Goal: Information Seeking & Learning: Learn about a topic

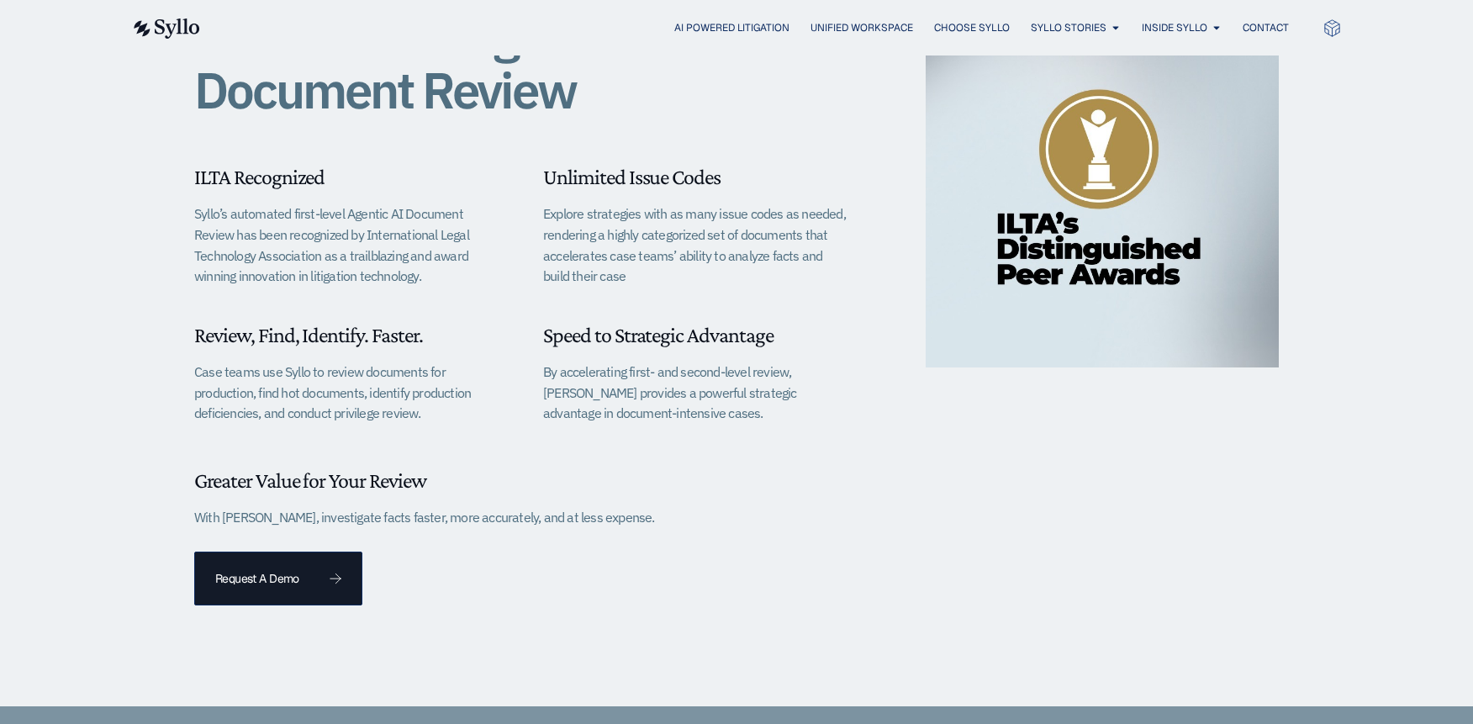
scroll to position [516, 0]
click at [319, 572] on span "Request A Demo" at bounding box center [278, 578] width 126 height 12
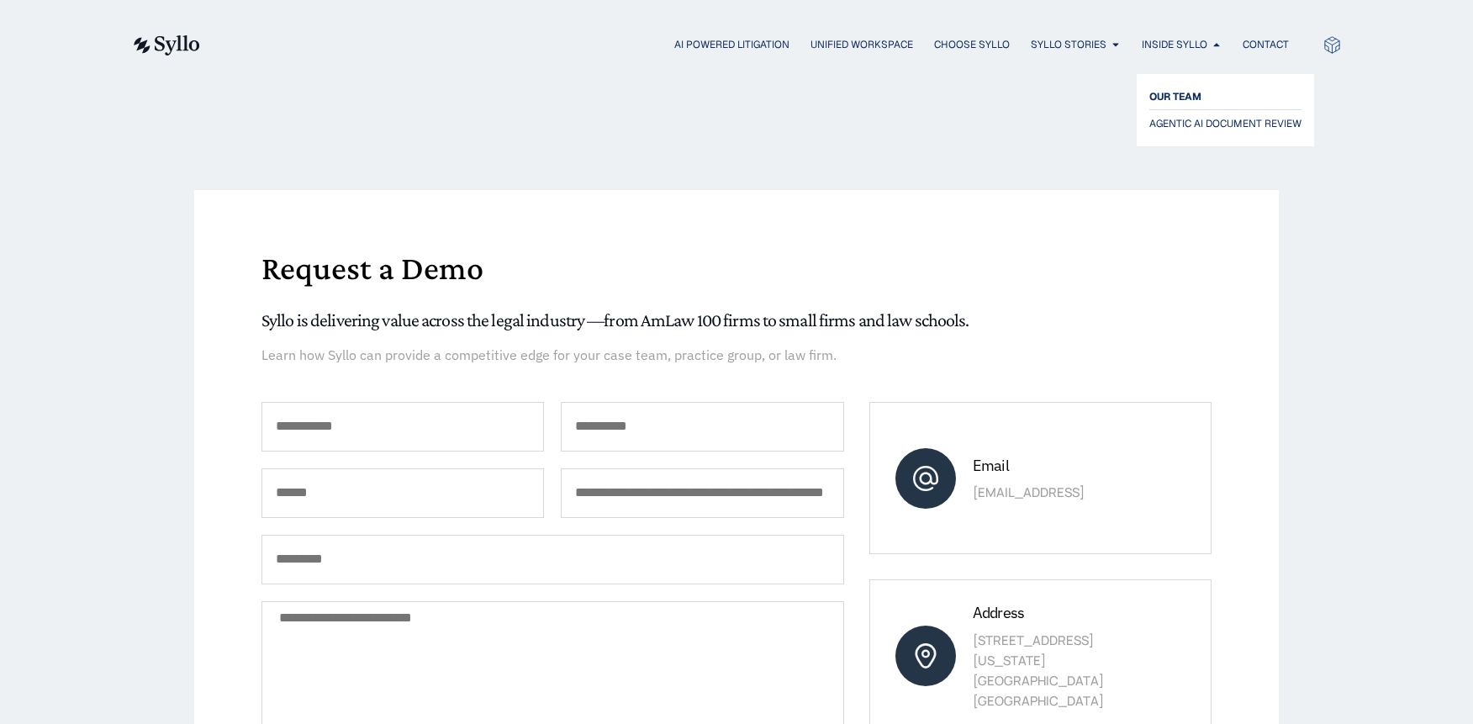
click at [1169, 91] on span "OUR TEAM" at bounding box center [1176, 97] width 52 height 20
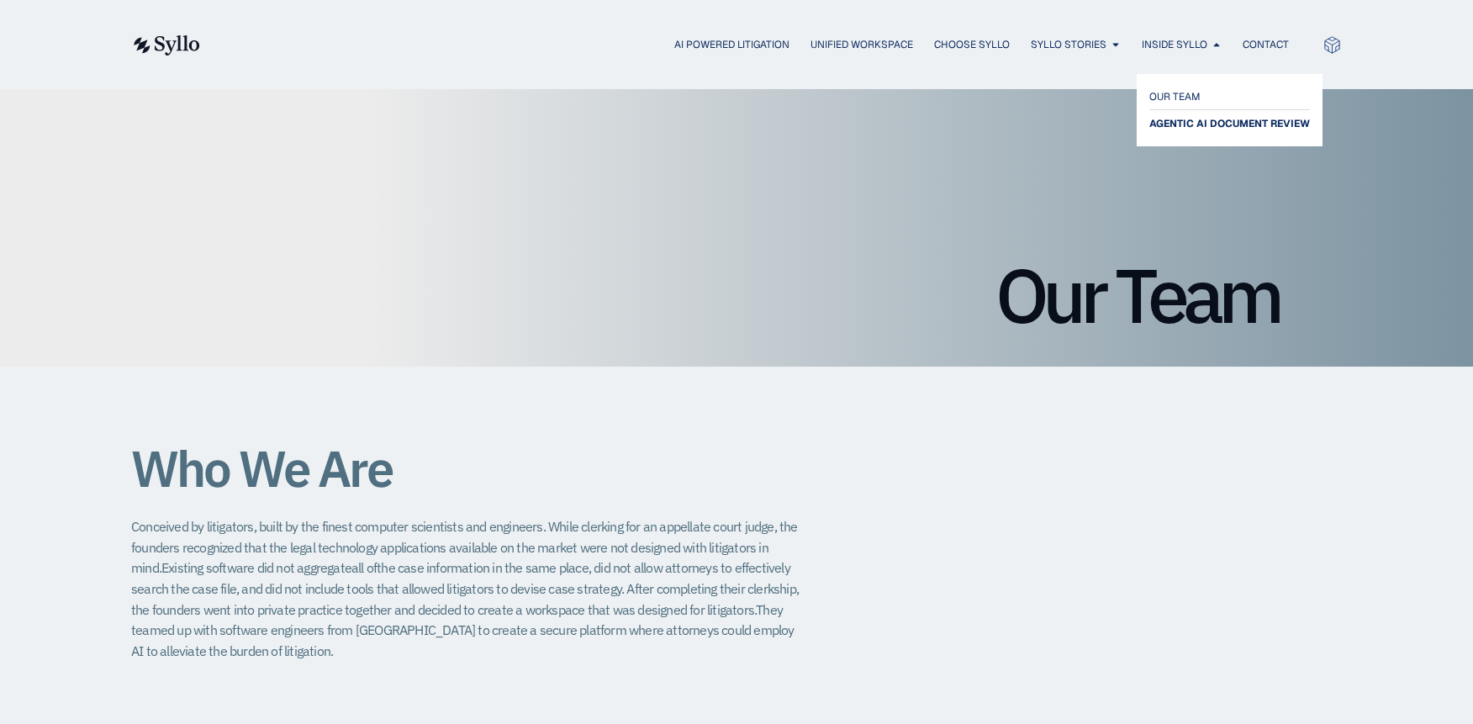
click at [1197, 118] on span "AGENTIC AI DOCUMENT REVIEW" at bounding box center [1230, 124] width 161 height 20
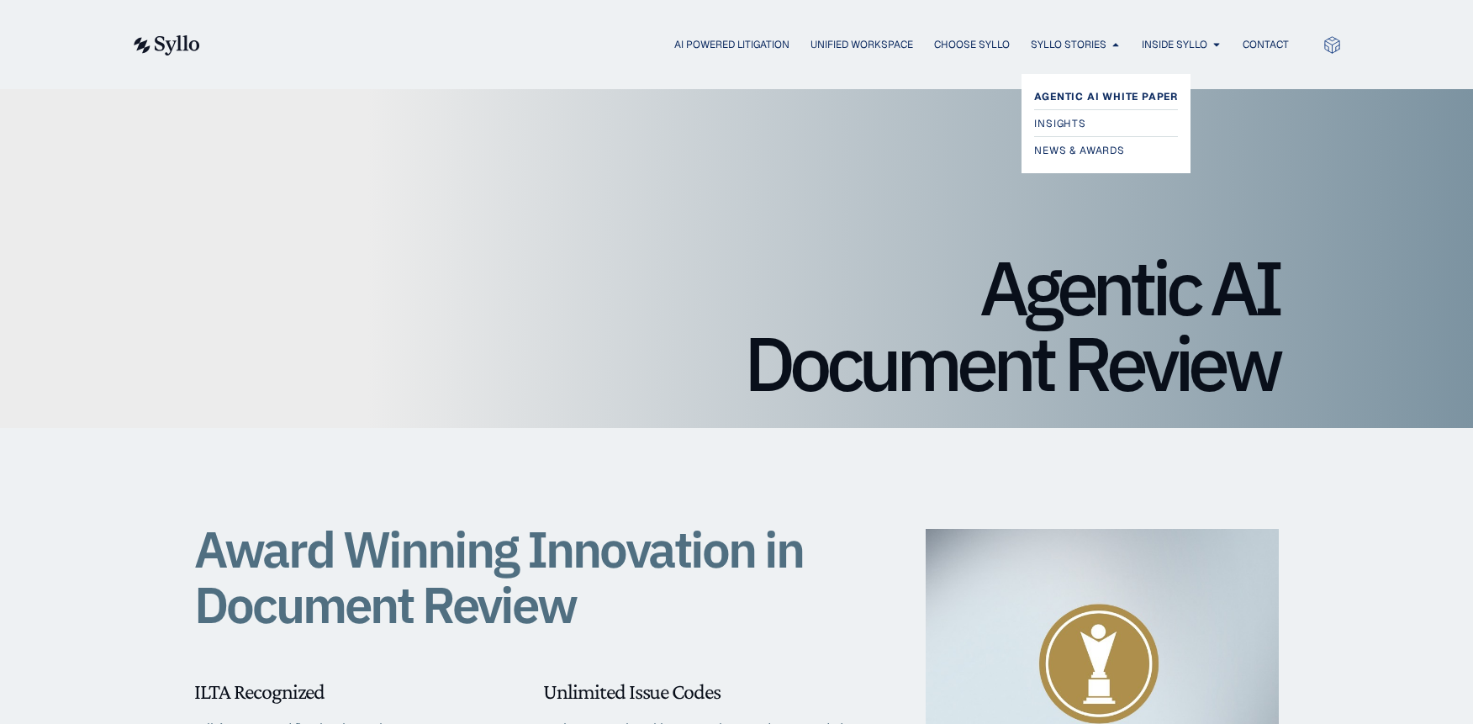
click at [1085, 94] on span "Agentic AI White Paper" at bounding box center [1106, 97] width 144 height 20
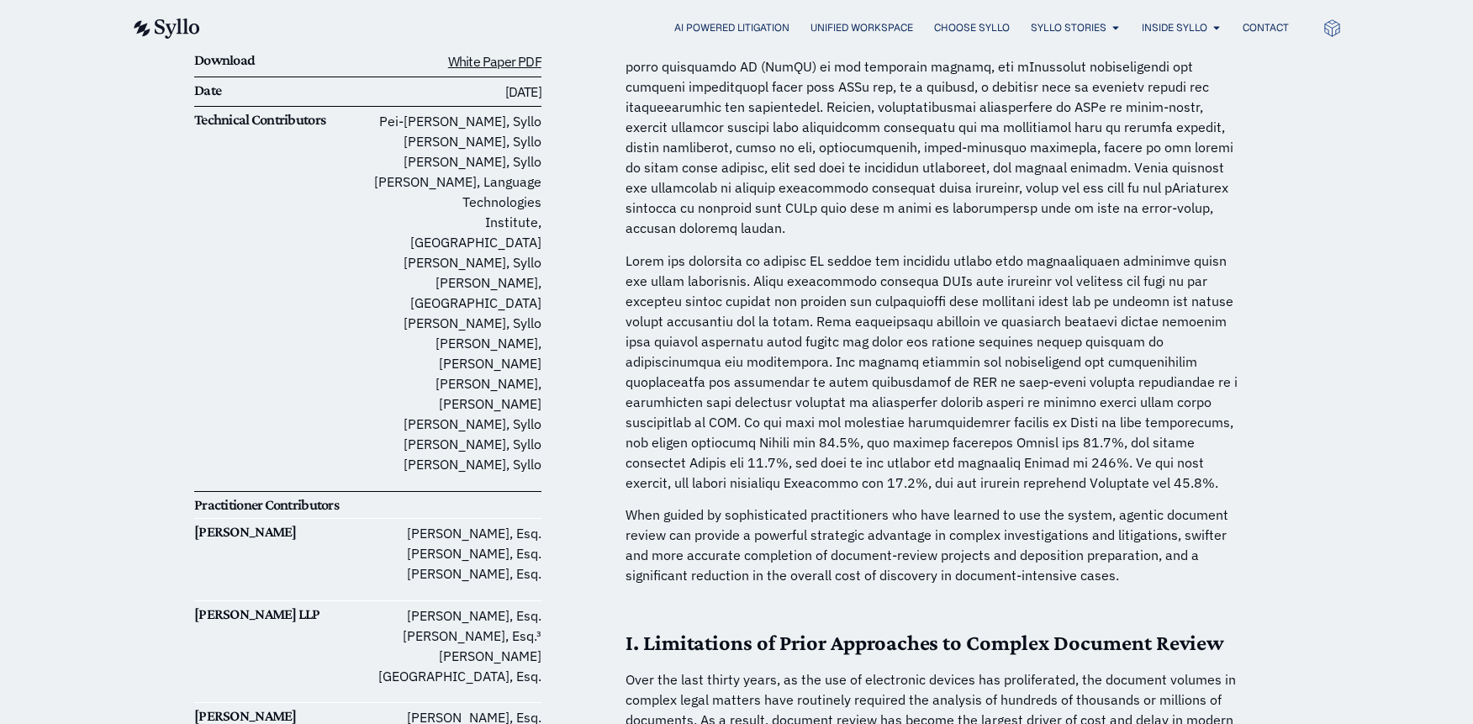
scroll to position [371, 0]
